Goal: Task Accomplishment & Management: Use online tool/utility

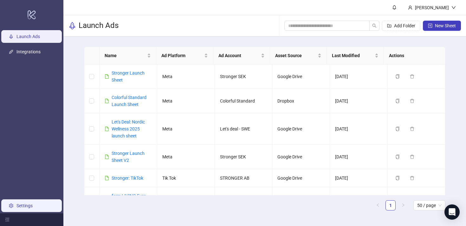
click at [30, 203] on link "Settings" at bounding box center [24, 205] width 16 height 5
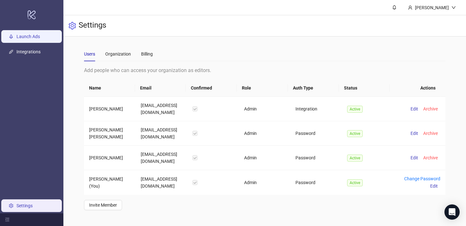
click at [29, 39] on link "Launch Ads" at bounding box center [27, 36] width 23 height 5
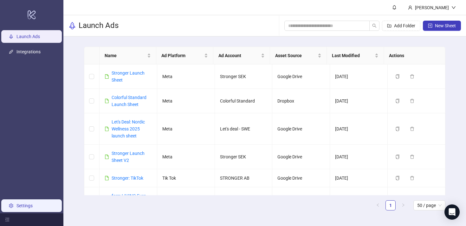
click at [16, 206] on link "Settings" at bounding box center [24, 205] width 16 height 5
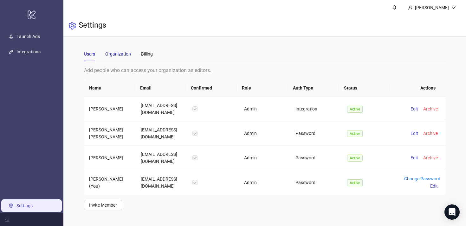
click at [112, 55] on div "Organization" at bounding box center [118, 53] width 26 height 7
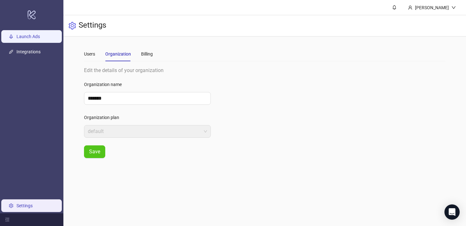
click at [40, 35] on link "Launch Ads" at bounding box center [27, 36] width 23 height 5
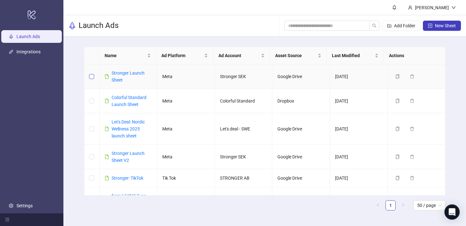
click at [91, 73] on label at bounding box center [91, 76] width 5 height 7
click at [125, 74] on link "Stronger Launch Sheet" at bounding box center [128, 76] width 33 height 12
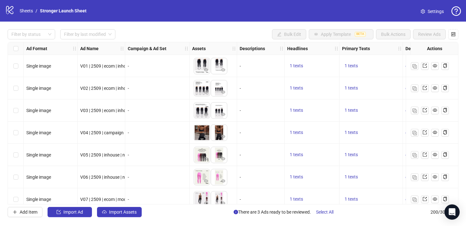
click at [435, 11] on span "Settings" at bounding box center [435, 11] width 16 height 7
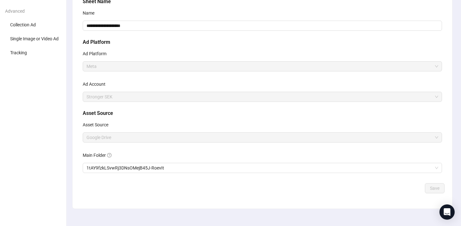
scroll to position [64, 0]
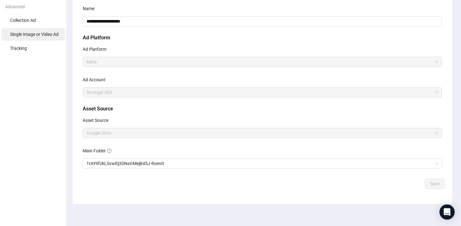
click at [32, 31] on li "Single Image or Video Ad" at bounding box center [33, 34] width 64 height 13
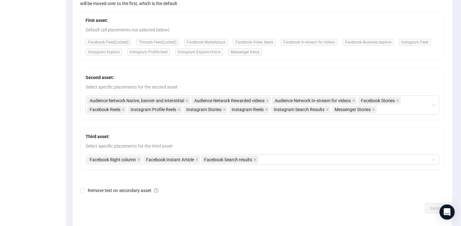
scroll to position [131, 0]
click at [405, 109] on div "Audience Network Native, banner and interstitial Audience Network Rewarded vide…" at bounding box center [259, 105] width 344 height 18
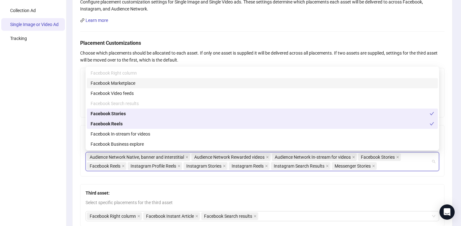
scroll to position [103, 0]
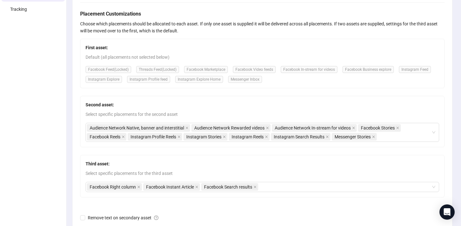
click at [79, 152] on div "Configure placement customization settings for Single Image and Single Video ad…" at bounding box center [263, 109] width 380 height 294
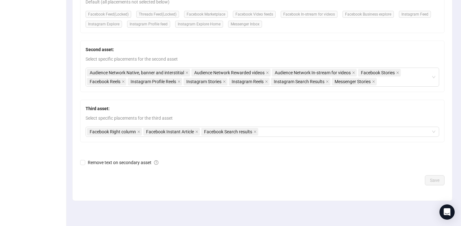
scroll to position [121, 0]
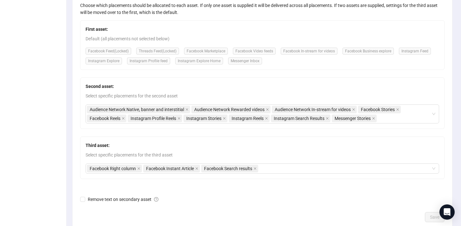
click at [144, 42] on span "Default (all placements not selected below)" at bounding box center [263, 38] width 354 height 7
click at [183, 45] on div "First asset: Default (all placements not selected below) Facebook Feed (Locked)…" at bounding box center [262, 44] width 364 height 49
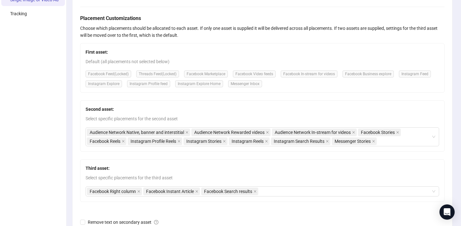
scroll to position [94, 0]
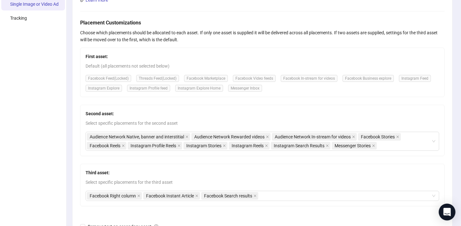
click at [449, 215] on div "Open Intercom Messenger" at bounding box center [447, 211] width 17 height 17
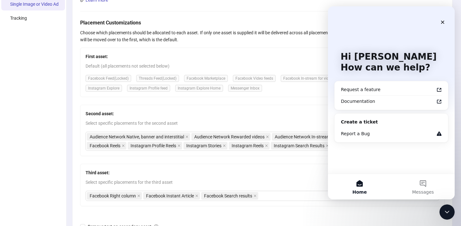
scroll to position [0, 0]
click at [420, 186] on button "Messages" at bounding box center [422, 186] width 63 height 25
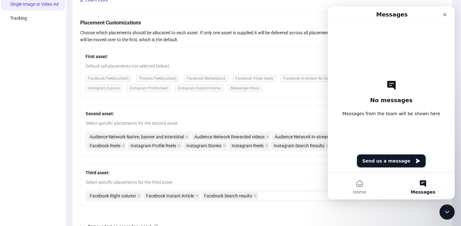
click at [371, 154] on button "Send us a message" at bounding box center [391, 160] width 68 height 13
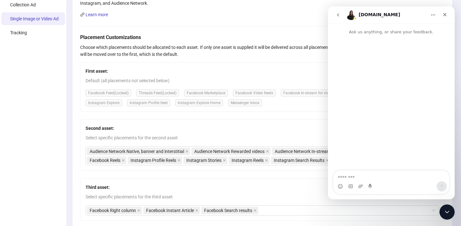
scroll to position [79, 0]
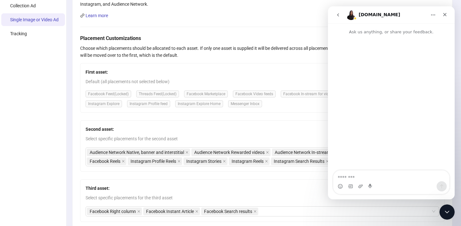
click at [434, 18] on button "Home" at bounding box center [433, 15] width 12 height 12
click at [341, 13] on button "go back" at bounding box center [338, 15] width 12 height 12
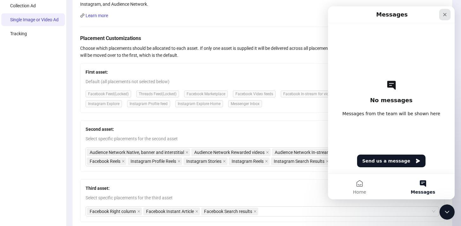
click at [447, 16] on icon "Close" at bounding box center [444, 14] width 5 height 5
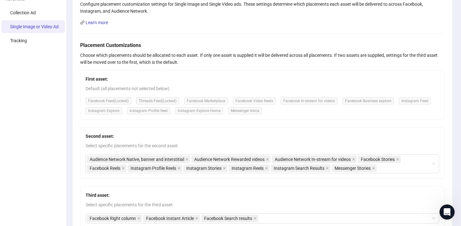
scroll to position [70, 0]
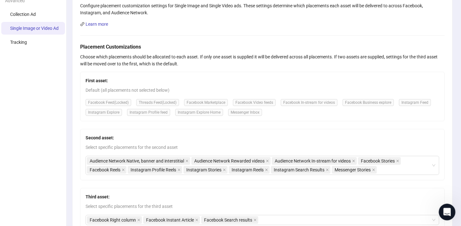
click at [446, 208] on icon "Open Intercom Messenger" at bounding box center [446, 211] width 10 height 10
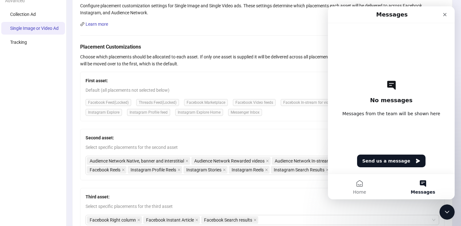
click at [419, 189] on span "Messages" at bounding box center [423, 191] width 24 height 4
drag, startPoint x: 409, startPoint y: 158, endPoint x: 374, endPoint y: 119, distance: 53.6
click at [374, 119] on div "No messages Messages from the team will be shown here Send us a message" at bounding box center [391, 98] width 105 height 150
click at [418, 191] on span "Messages" at bounding box center [423, 191] width 24 height 4
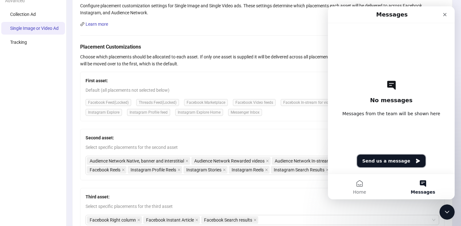
click at [397, 163] on button "Send us a message" at bounding box center [391, 160] width 68 height 13
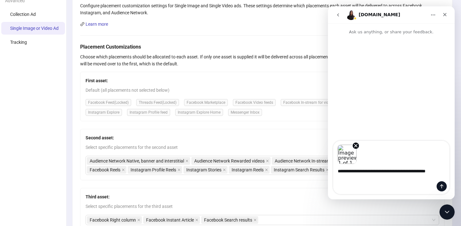
type textarea "**********"
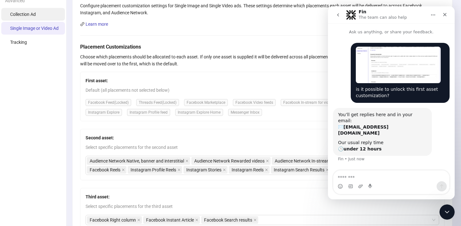
click at [15, 12] on span "Collection Ad" at bounding box center [23, 14] width 26 height 5
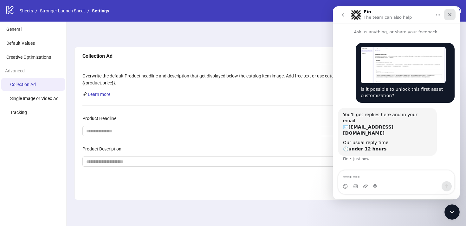
click at [450, 11] on div "Close" at bounding box center [449, 14] width 11 height 11
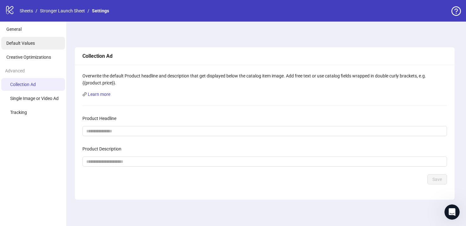
click at [24, 46] on li "Default Values" at bounding box center [33, 43] width 64 height 13
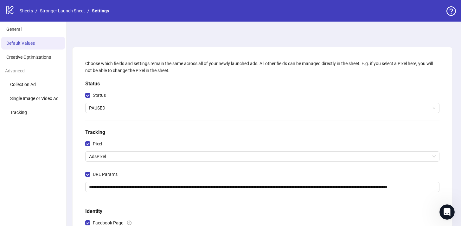
click at [11, 11] on icon "logo/logo-mobile" at bounding box center [10, 10] width 10 height 10
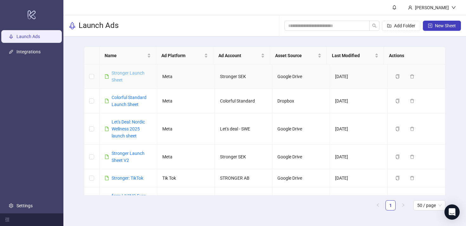
click at [125, 74] on link "Stronger Launch Sheet" at bounding box center [128, 76] width 33 height 12
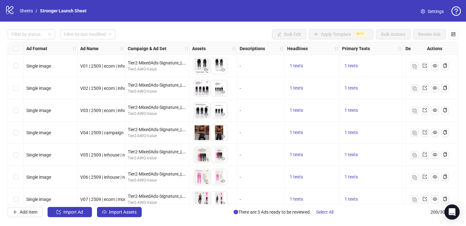
click at [233, 23] on div "Filter by status Filter by last modified Bulk Edit Apply Template BETA Bulk Act…" at bounding box center [233, 123] width 466 height 203
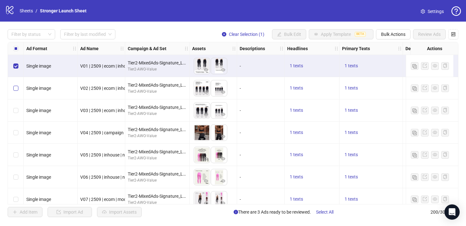
click at [17, 85] on label "Select row 2" at bounding box center [15, 88] width 5 height 7
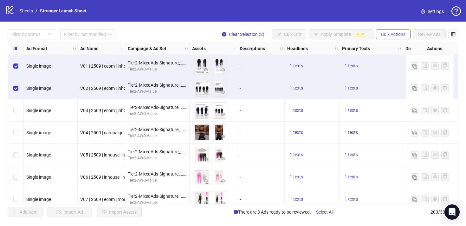
click at [385, 34] on span "Bulk Actions" at bounding box center [393, 34] width 24 height 5
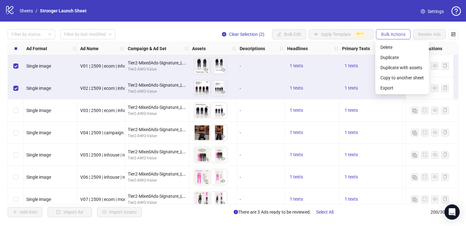
click at [396, 34] on span "Bulk Actions" at bounding box center [393, 34] width 24 height 5
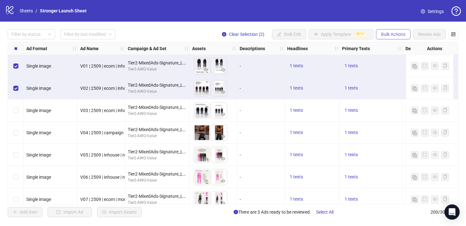
click at [396, 34] on span "Bulk Actions" at bounding box center [393, 34] width 24 height 5
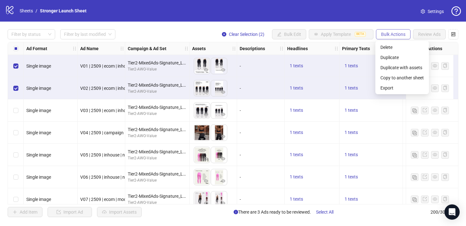
click at [398, 34] on span "Bulk Actions" at bounding box center [393, 34] width 24 height 5
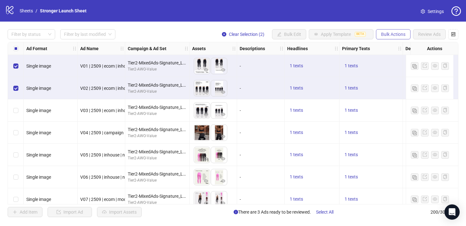
click at [398, 34] on span "Bulk Actions" at bounding box center [393, 34] width 24 height 5
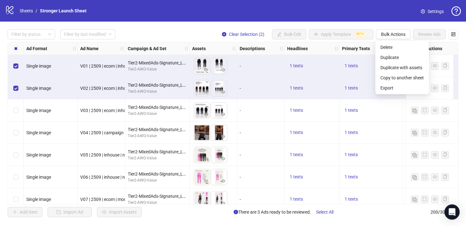
click at [195, 14] on div "logo/logo-mobile Sheets / Stronger Launch Sheet Settings" at bounding box center [233, 10] width 456 height 11
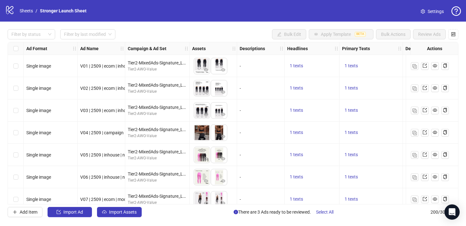
click at [146, 11] on div "logo/logo-mobile Sheets / Stronger Launch Sheet Settings" at bounding box center [233, 10] width 456 height 11
